Goal: Check status

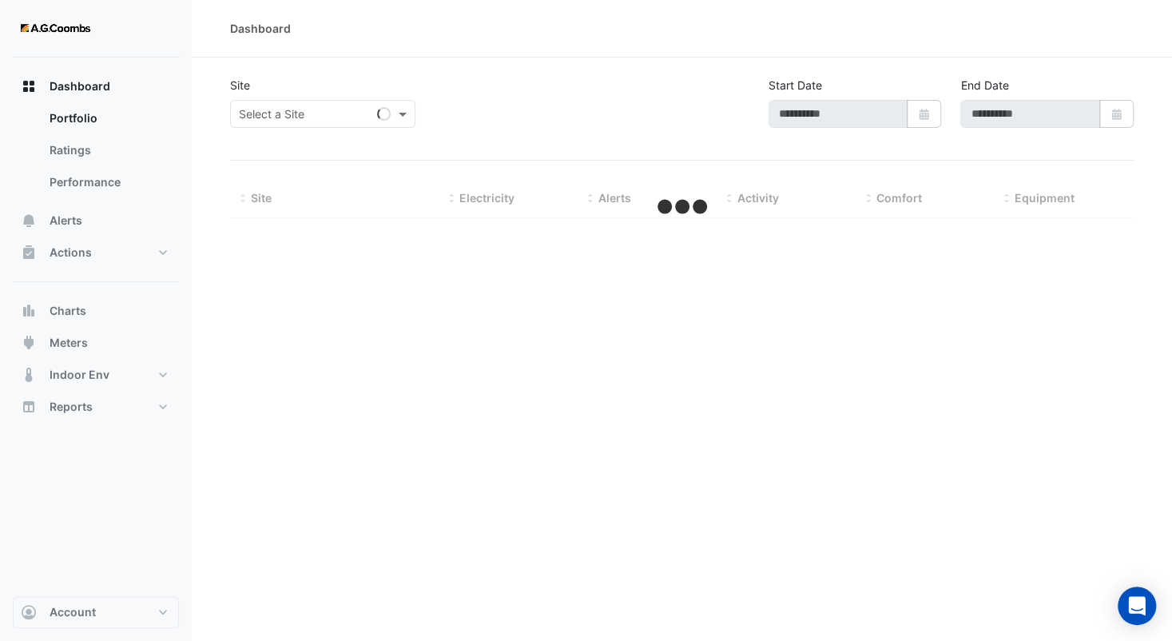
type input "**********"
